Goal: Task Accomplishment & Management: Use online tool/utility

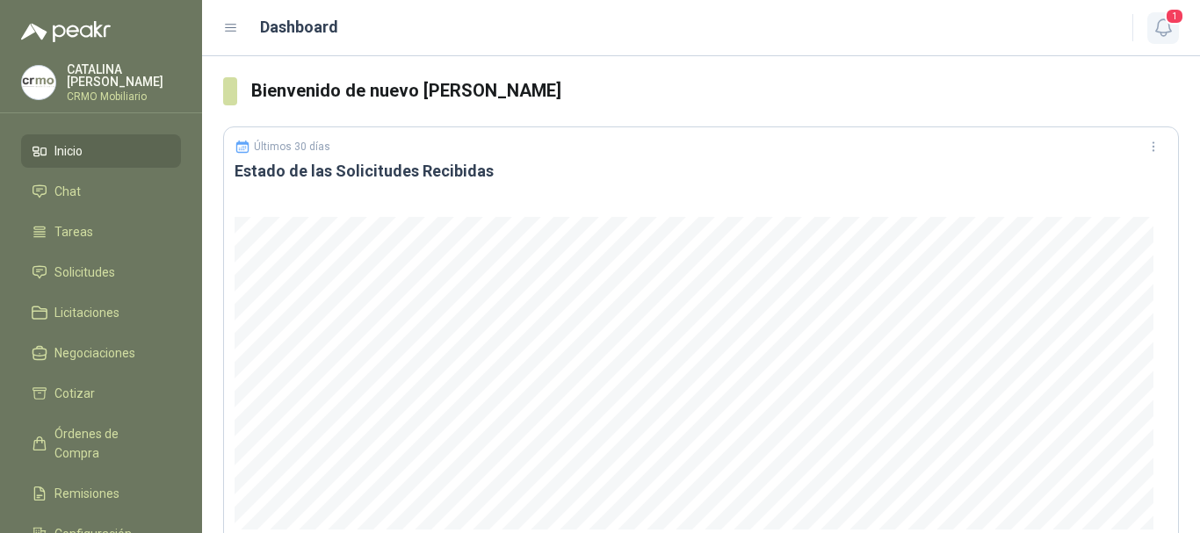
click at [1176, 25] on span "1" at bounding box center [1174, 16] width 19 height 17
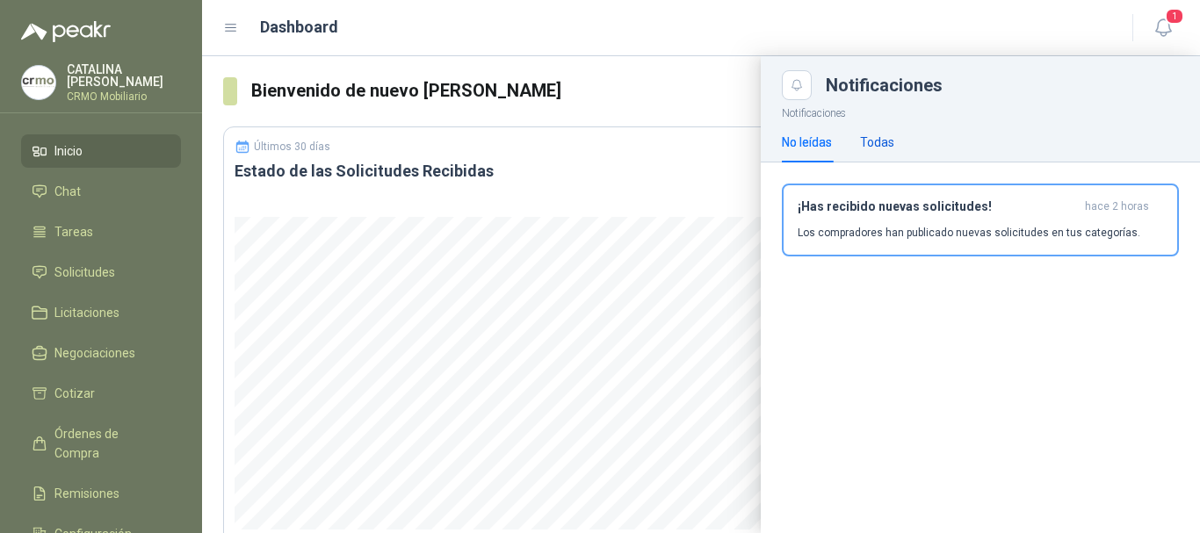
click at [880, 140] on div "Todas" at bounding box center [877, 142] width 34 height 19
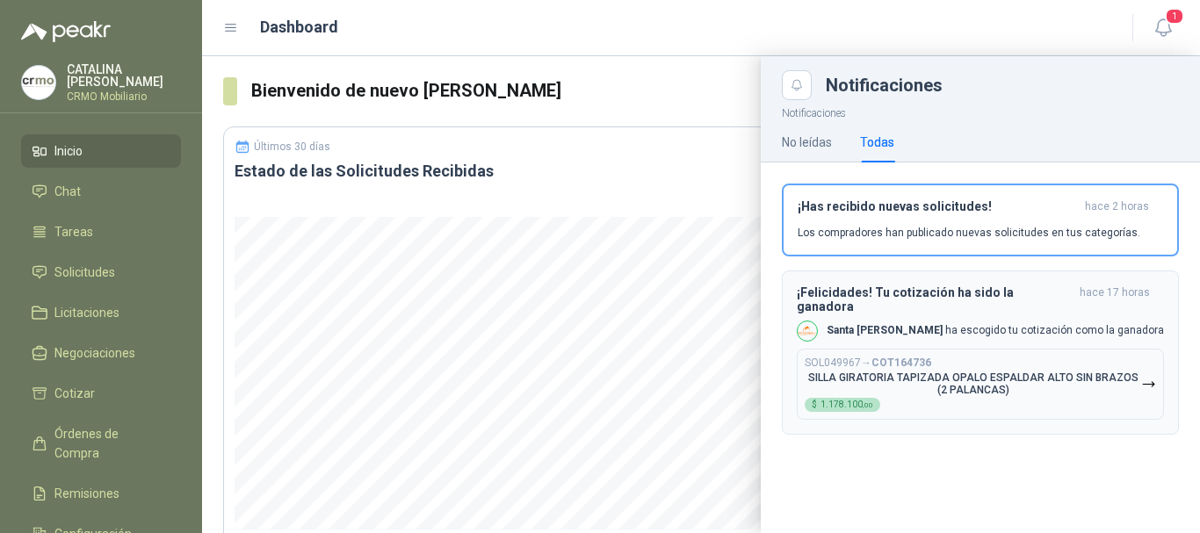
click at [886, 372] on p "SILLA GIRATORIA TAPIZADA OPALO ESPALDAR ALTO SIN BRAZOS (2 PALANCAS)" at bounding box center [973, 384] width 336 height 25
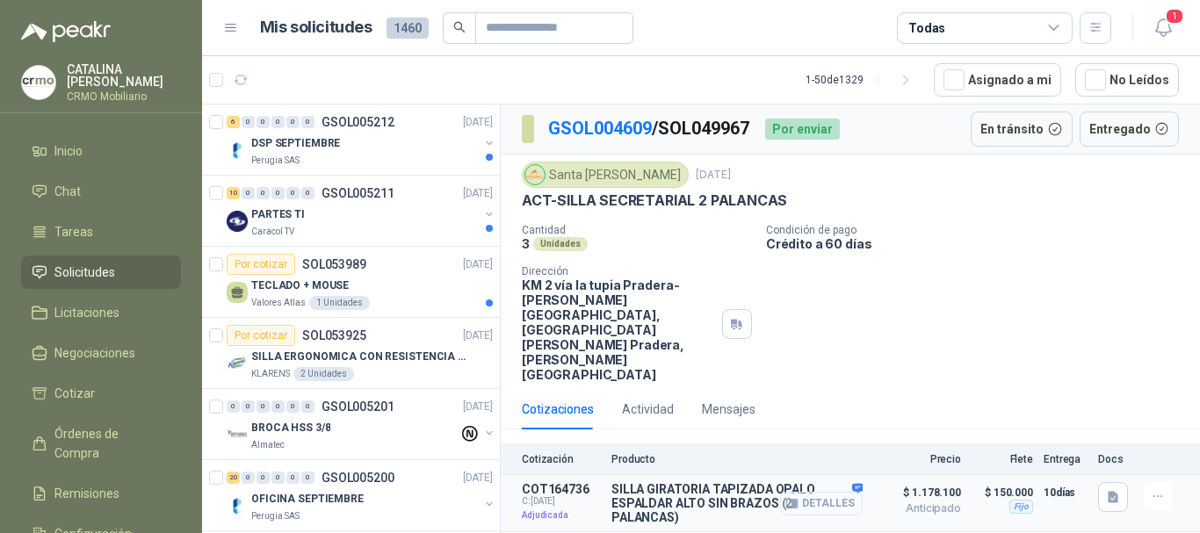
click at [820, 492] on button "Detalles" at bounding box center [821, 504] width 83 height 24
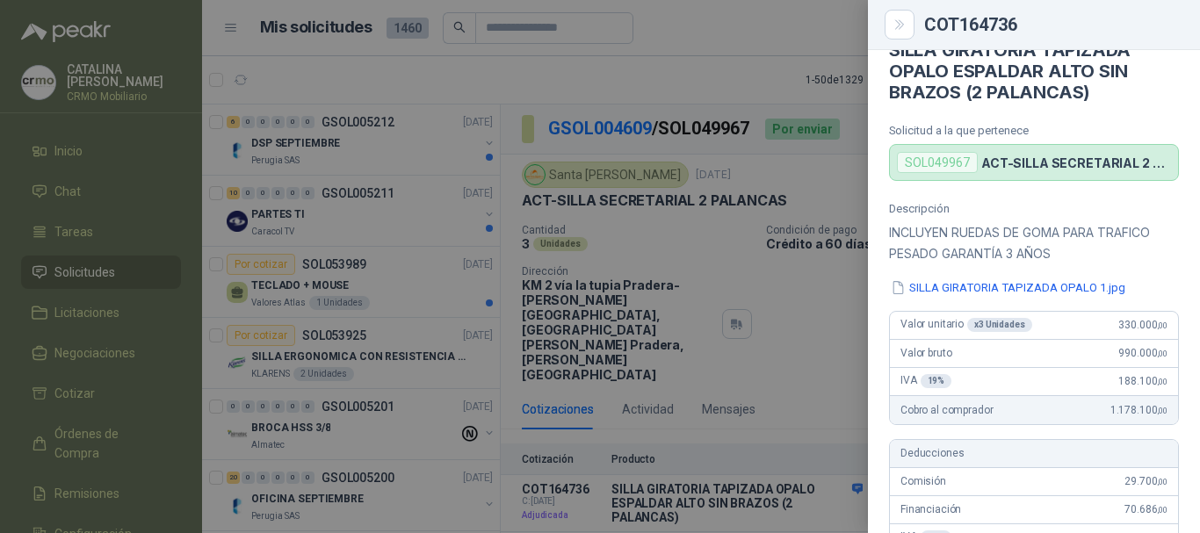
scroll to position [30, 0]
click at [588, 501] on div at bounding box center [600, 266] width 1200 height 533
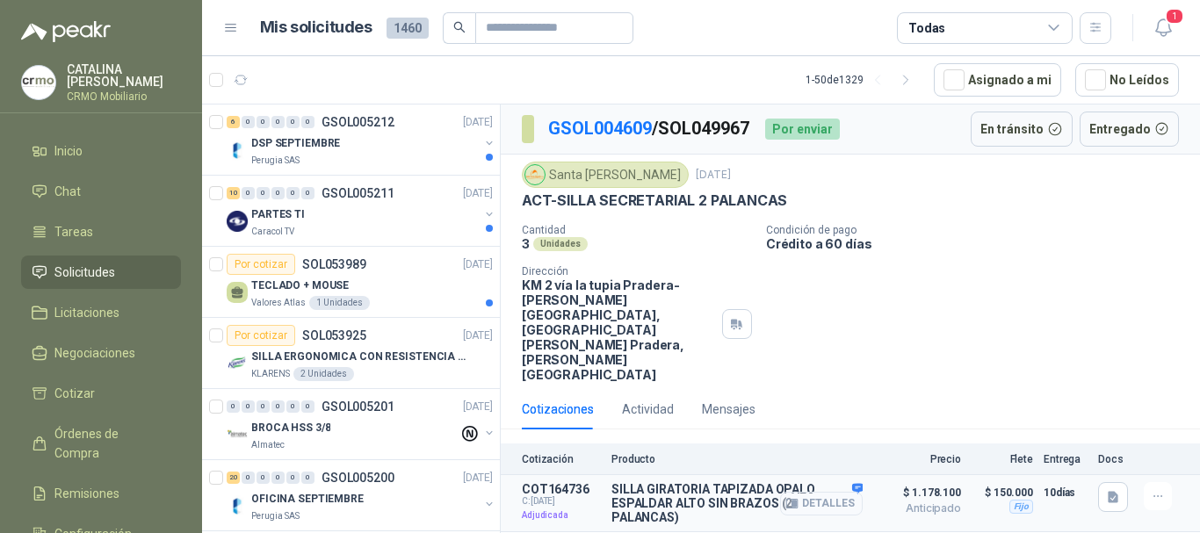
click at [836, 492] on button "Detalles" at bounding box center [821, 504] width 83 height 24
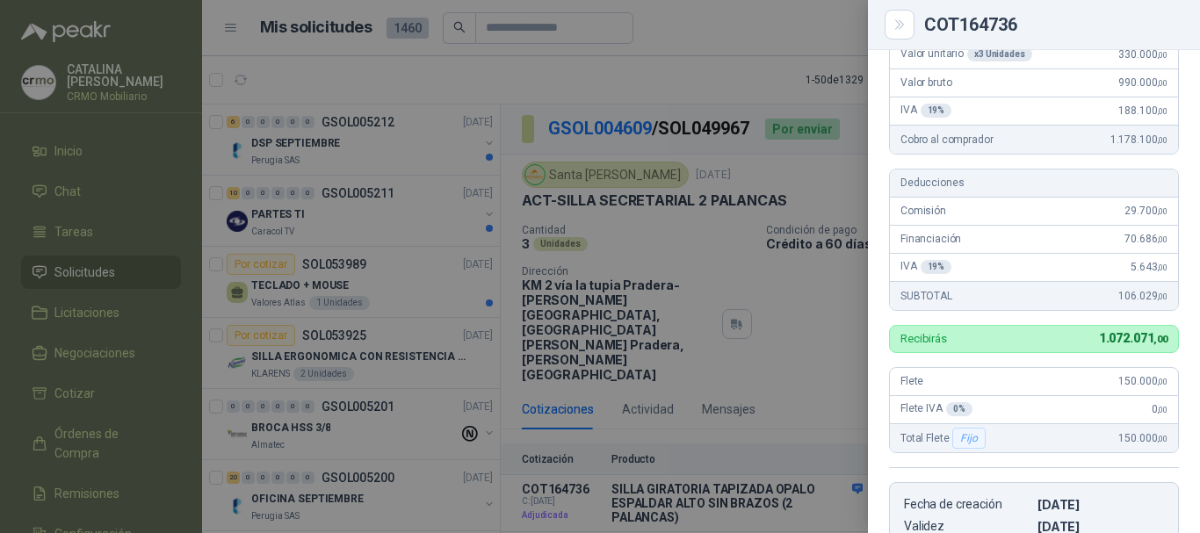
scroll to position [390, 0]
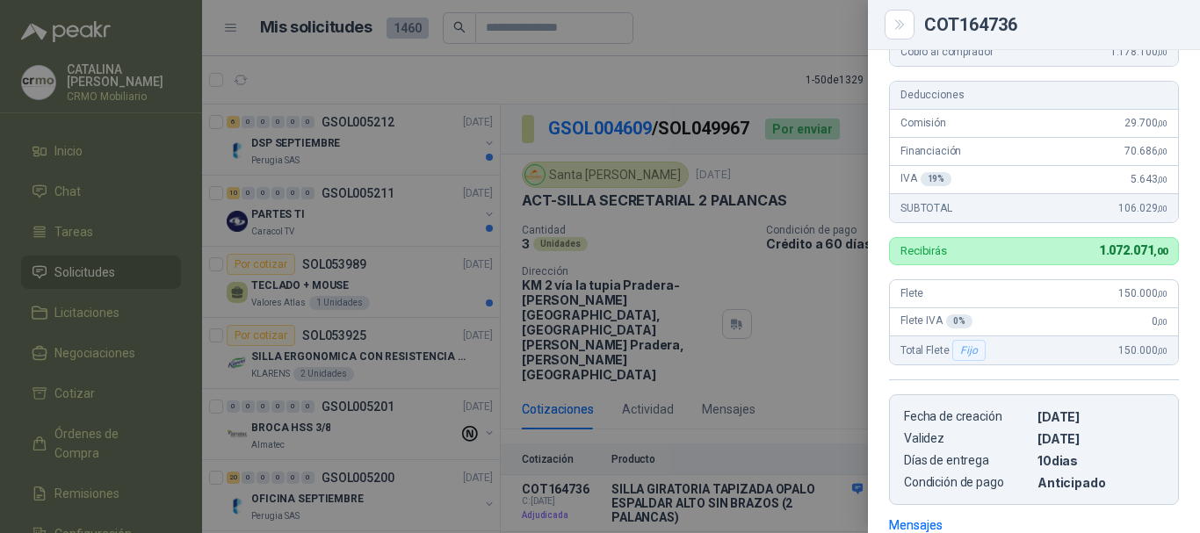
click at [687, 491] on div at bounding box center [600, 266] width 1200 height 533
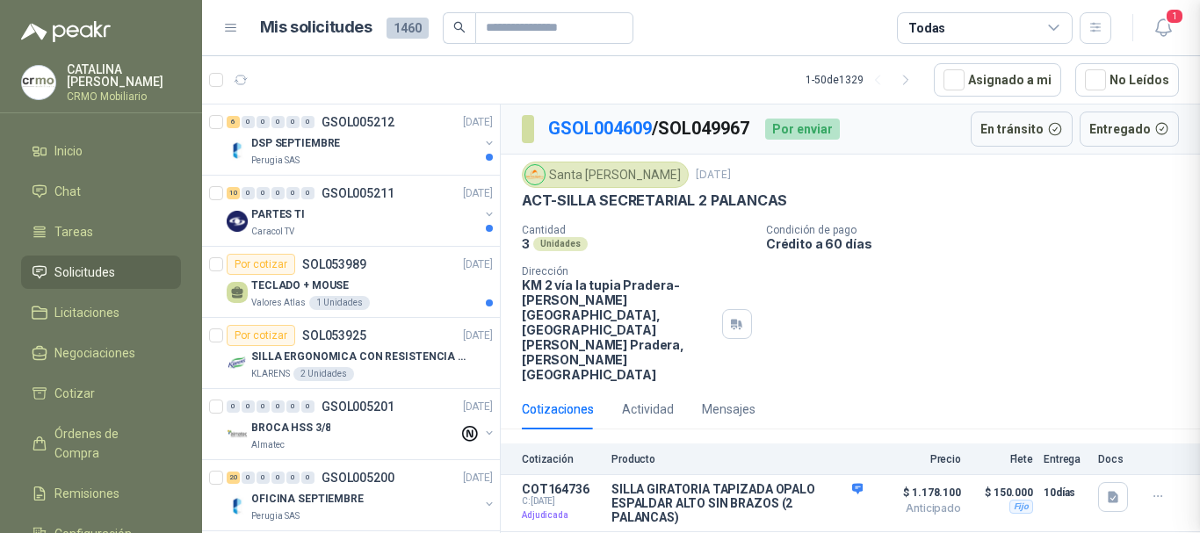
scroll to position [653, 0]
